Goal: Task Accomplishment & Management: Use online tool/utility

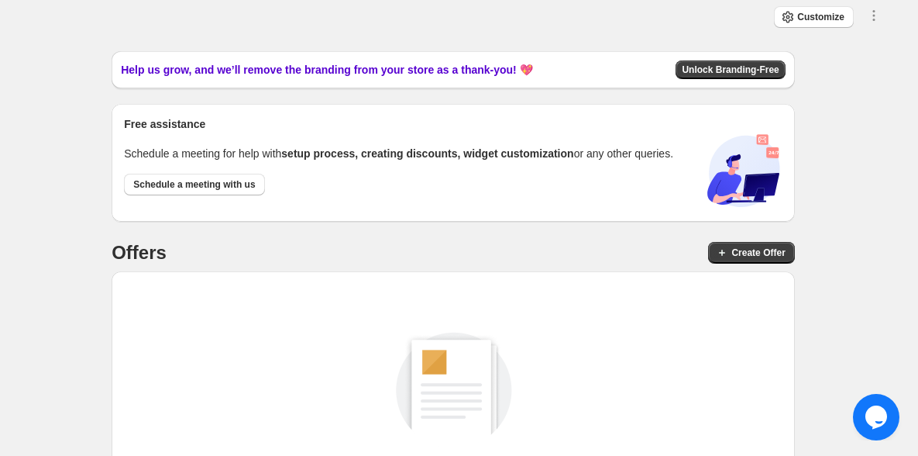
scroll to position [165, 0]
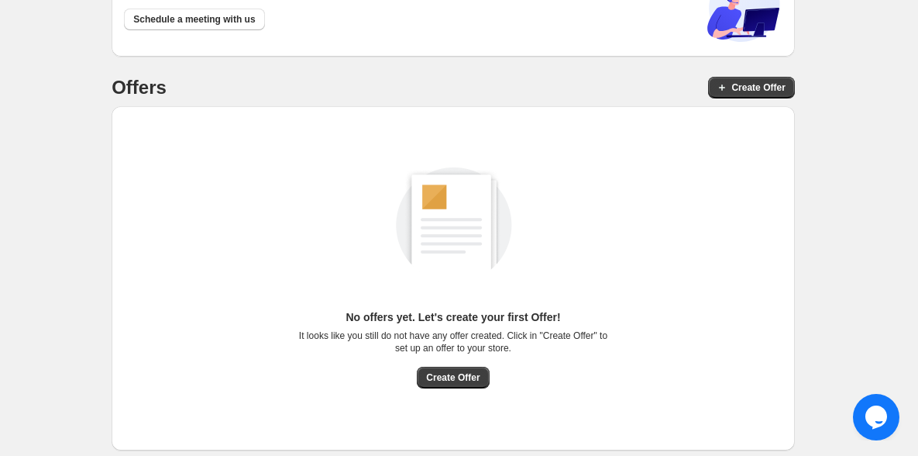
click at [458, 384] on button "Create Offer" at bounding box center [453, 377] width 72 height 22
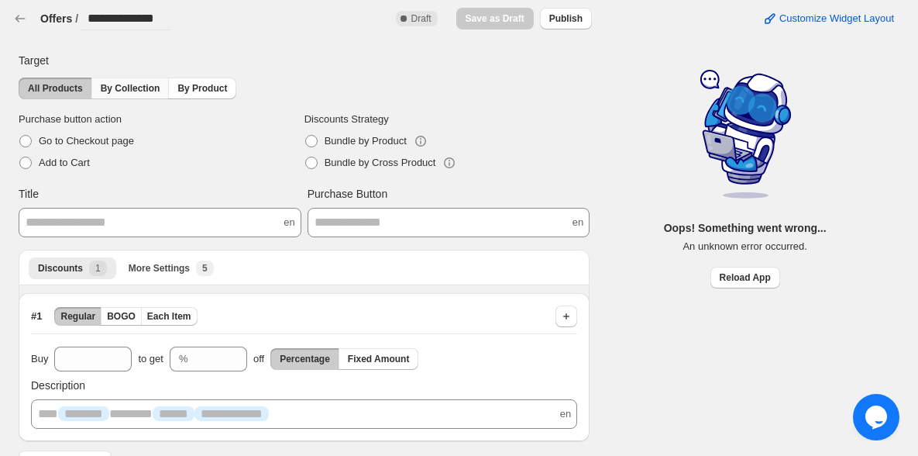
click at [125, 84] on span "By Collection" at bounding box center [131, 88] width 60 height 12
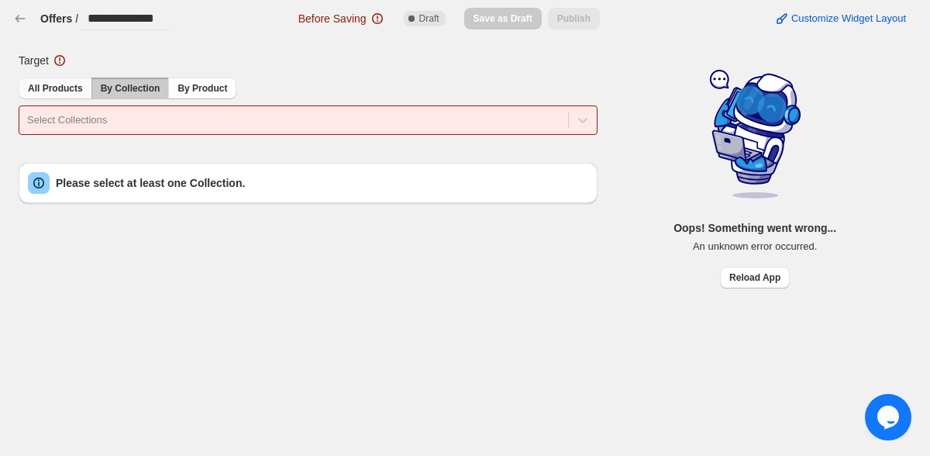
click at [62, 88] on span "All Products" at bounding box center [55, 88] width 55 height 12
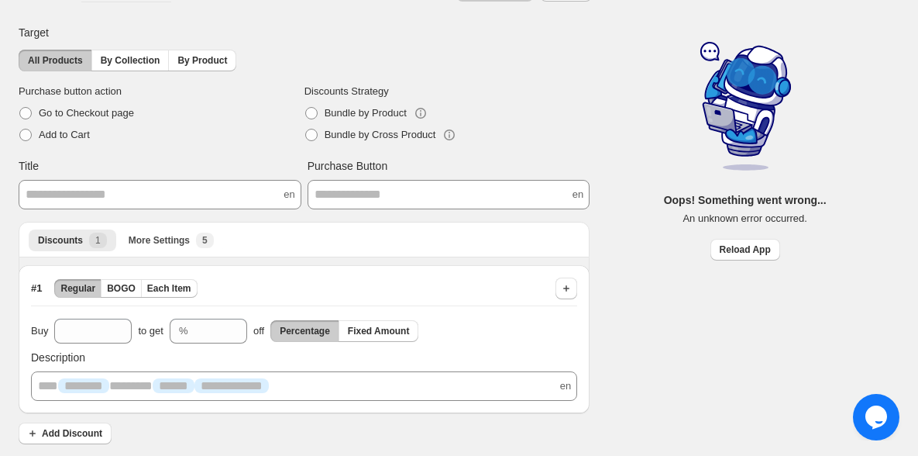
scroll to position [29, 0]
click at [372, 335] on button "Fixed Amount" at bounding box center [379, 330] width 81 height 22
click at [53, 335] on div "Buy *" at bounding box center [81, 330] width 101 height 25
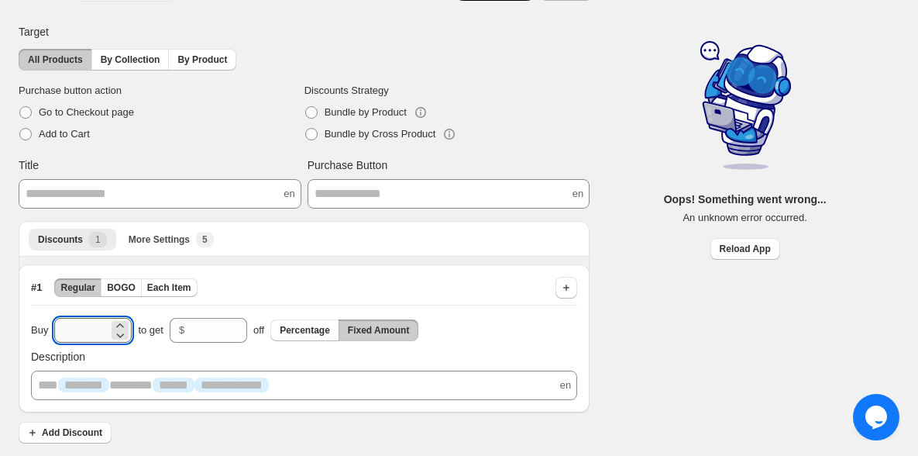
click at [95, 332] on input "*" at bounding box center [81, 330] width 54 height 25
click at [314, 335] on button "Percentage" at bounding box center [304, 330] width 69 height 22
